Goal: Find contact information: Find contact information

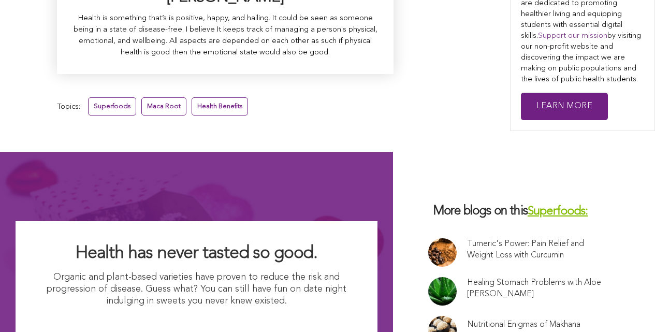
scroll to position [6877, 0]
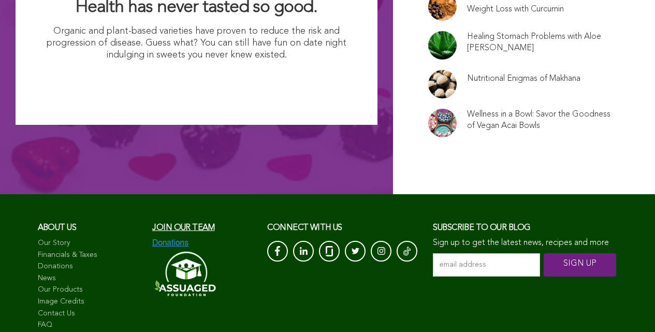
click at [56, 308] on link "Contact Us" at bounding box center [90, 313] width 105 height 10
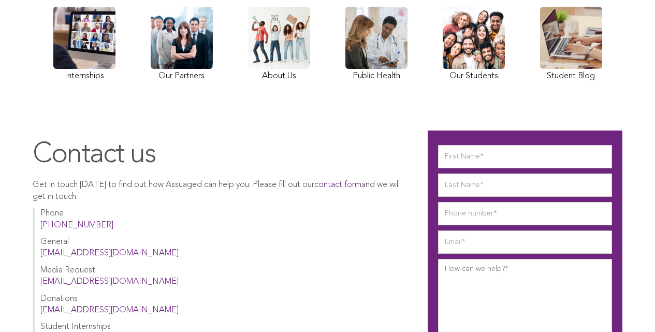
scroll to position [5, 0]
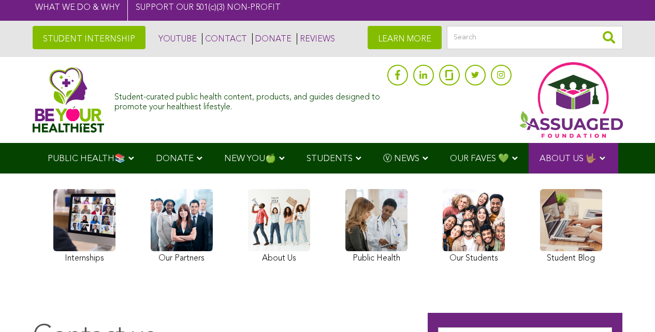
click at [38, 106] on img at bounding box center [69, 100] width 72 height 66
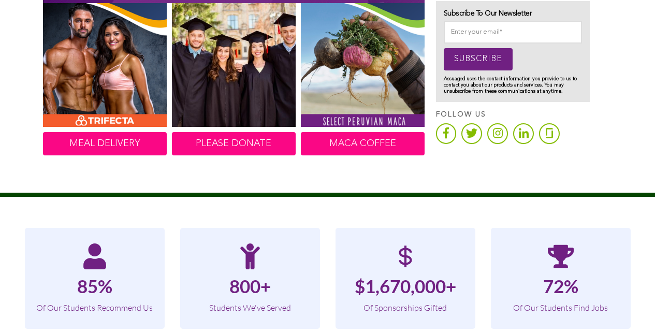
scroll to position [717, 0]
